Goal: Consume media (video, audio): Consume media (video, audio)

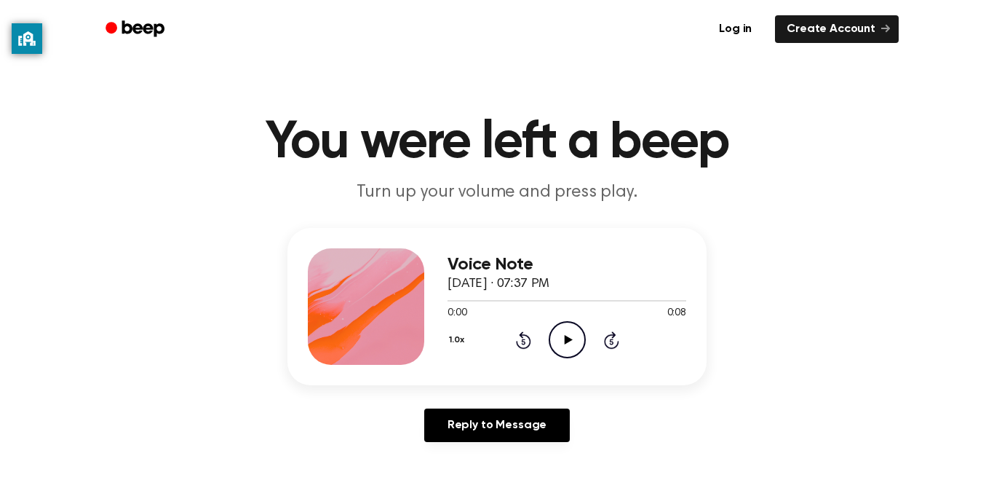
click at [573, 338] on icon "Play Audio" at bounding box center [567, 339] width 37 height 37
click at [549, 338] on circle at bounding box center [567, 340] width 36 height 36
click at [560, 335] on icon "Play Audio" at bounding box center [567, 339] width 37 height 37
click at [558, 336] on icon "Play Audio" at bounding box center [567, 339] width 37 height 37
click at [565, 325] on icon "Play Audio" at bounding box center [567, 339] width 37 height 37
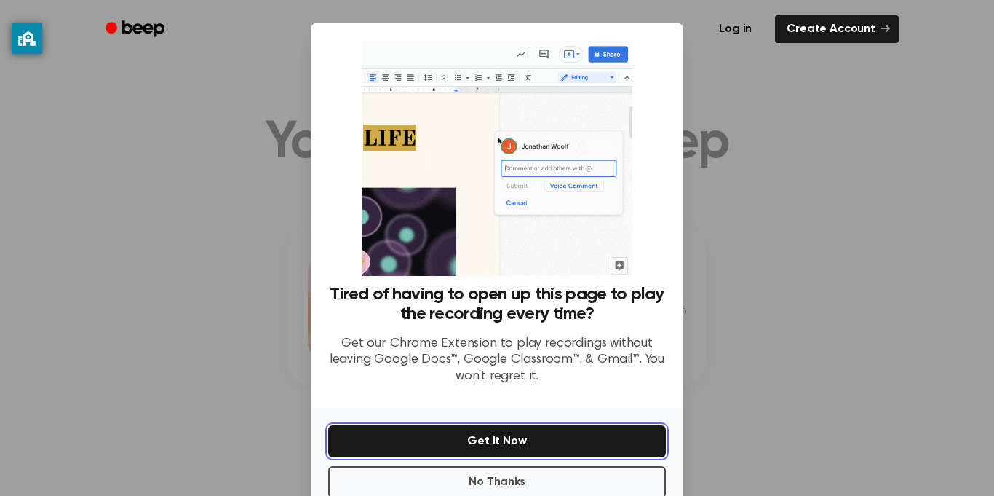
click at [611, 427] on button "Get It Now" at bounding box center [497, 441] width 338 height 32
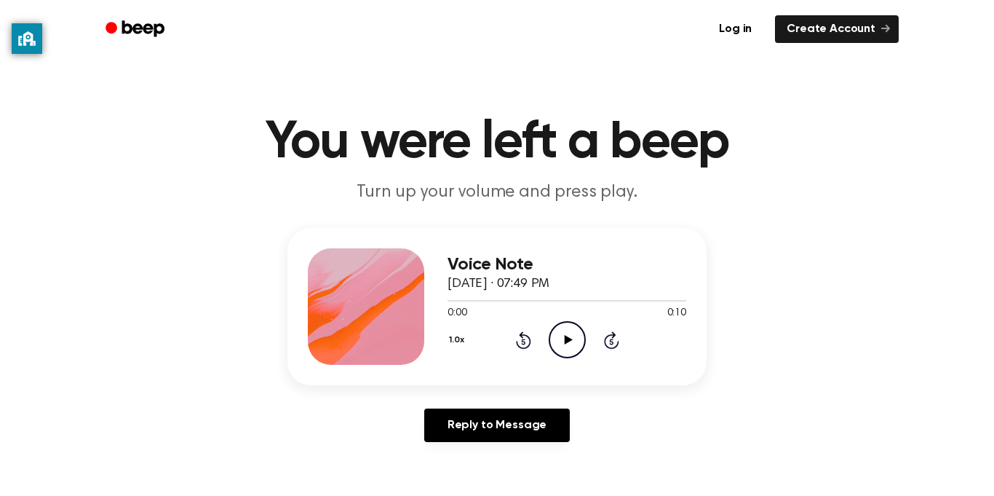
click at [581, 341] on icon "Play Audio" at bounding box center [567, 339] width 37 height 37
